Goal: Task Accomplishment & Management: Manage account settings

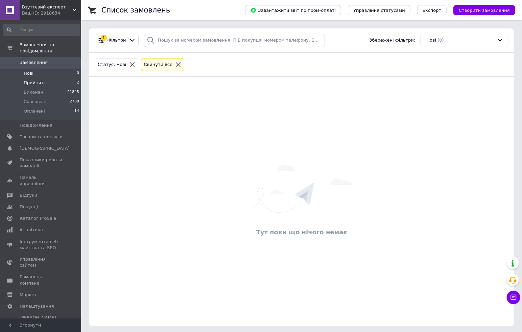
click at [29, 78] on li "Прийняті 2" at bounding box center [41, 82] width 83 height 9
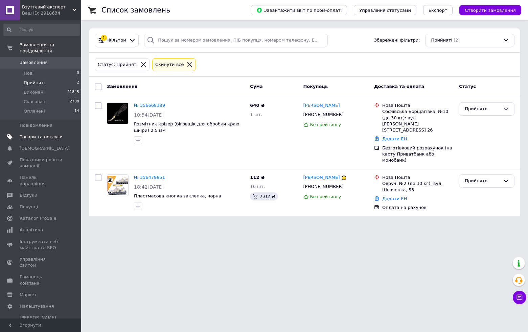
click at [48, 134] on span "Товари та послуги" at bounding box center [41, 137] width 43 height 6
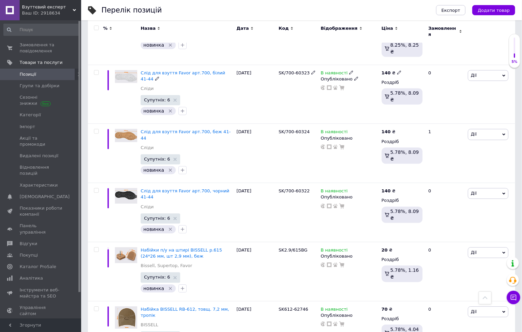
scroll to position [749, 0]
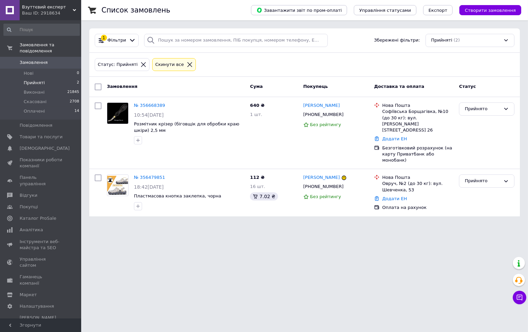
drag, startPoint x: 344, startPoint y: 48, endPoint x: 351, endPoint y: 35, distance: 15.0
click at [344, 48] on div "1 Фільтри Збережені фільтри: Прийняті (2)" at bounding box center [304, 40] width 431 height 24
click at [28, 70] on span "Нові" at bounding box center [29, 73] width 10 height 6
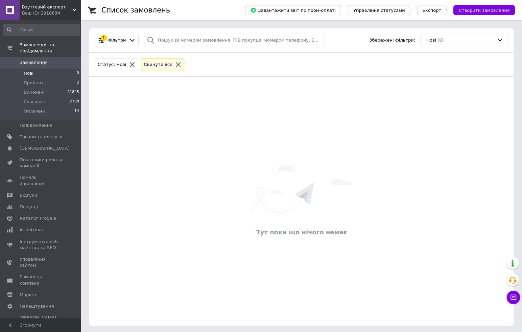
click at [29, 70] on span "Нові" at bounding box center [29, 73] width 10 height 6
click at [32, 80] on span "Прийняті" at bounding box center [34, 83] width 21 height 6
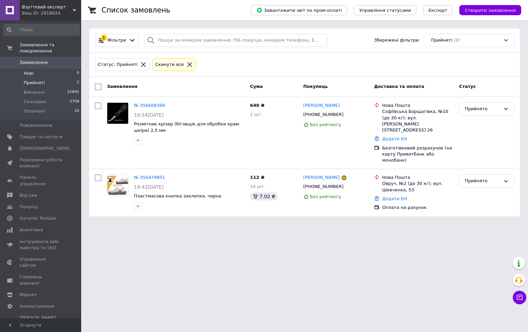
click at [34, 69] on li "Нові 0" at bounding box center [41, 73] width 83 height 9
